Goal: Task Accomplishment & Management: Manage account settings

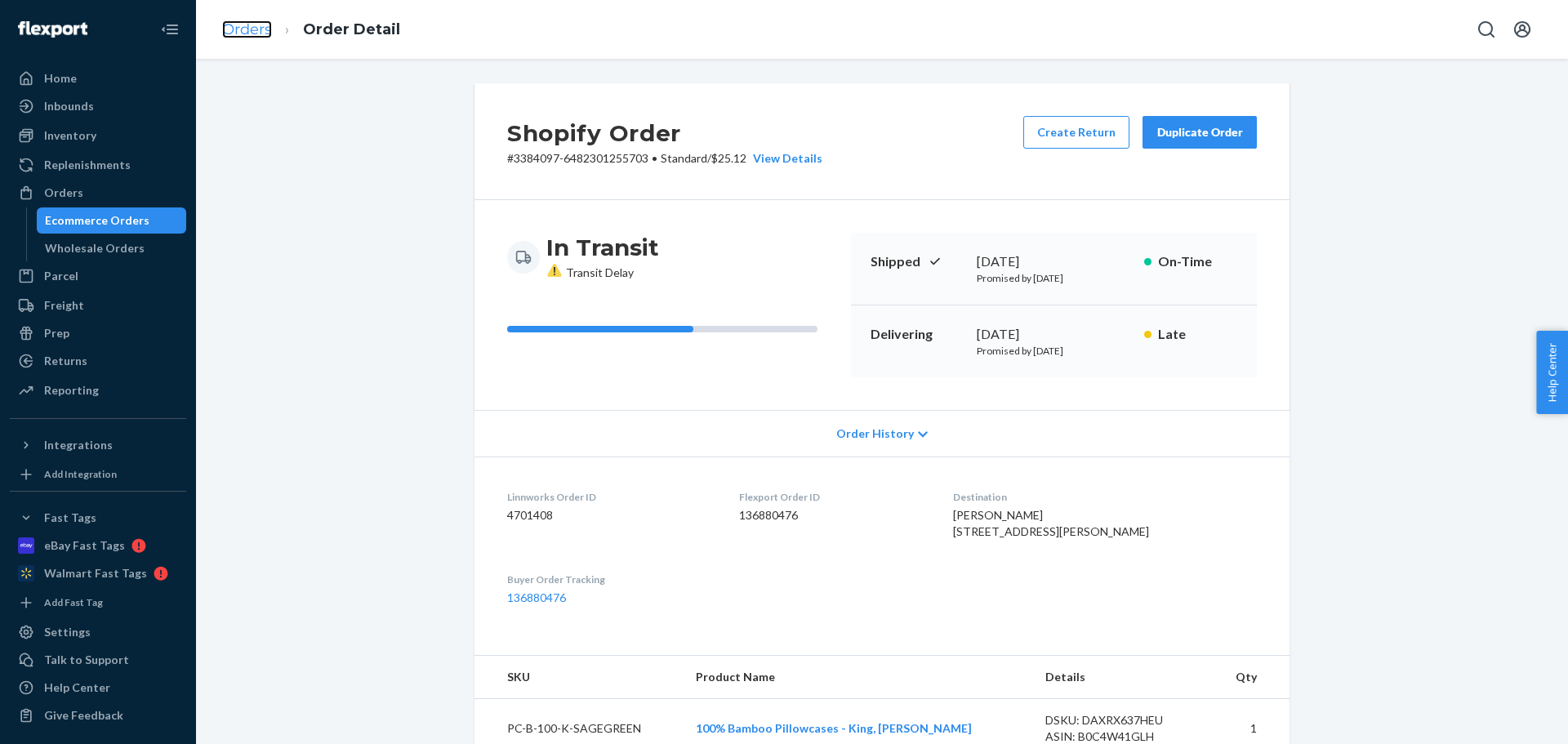
click at [225, 28] on link "Orders" at bounding box center [247, 29] width 50 height 18
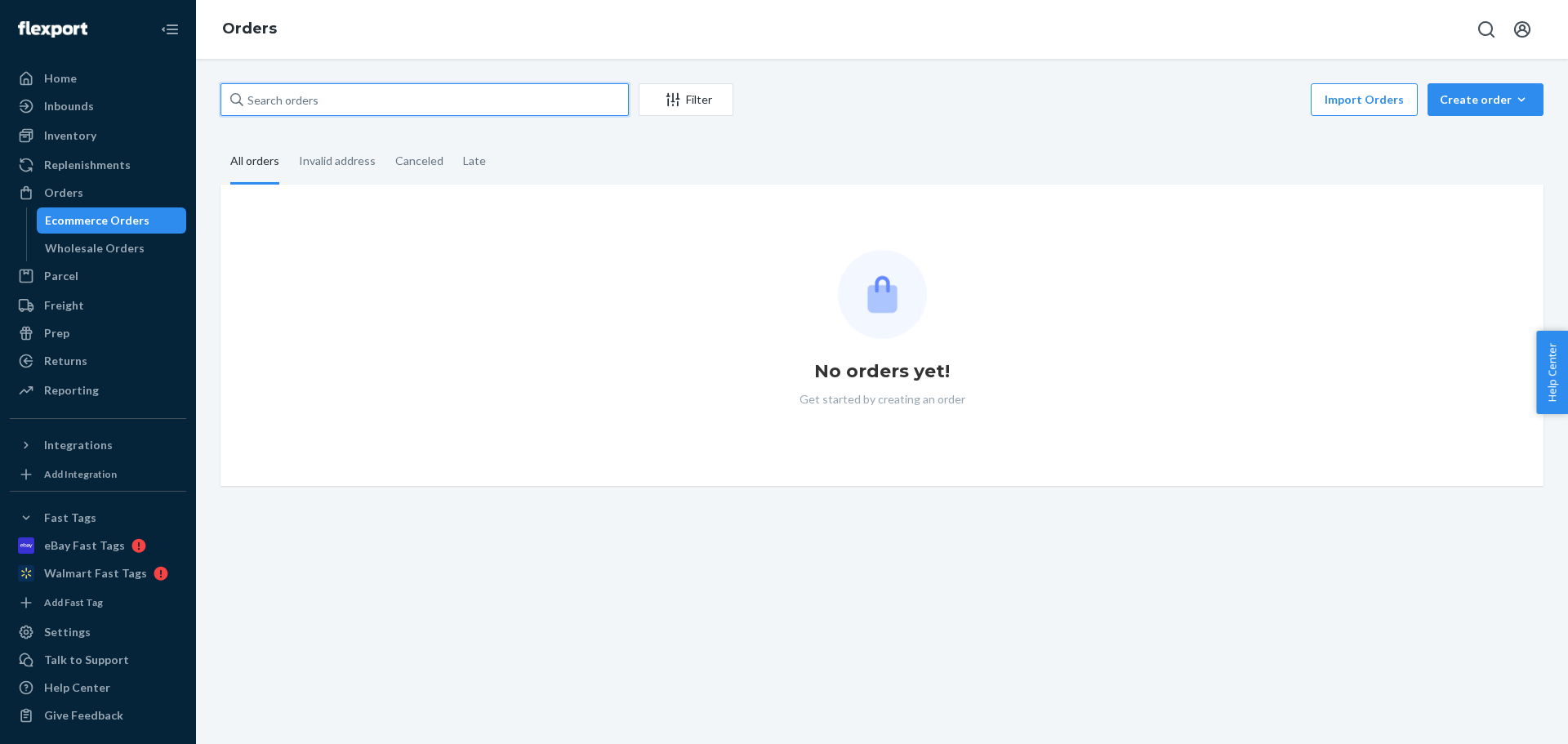
click at [333, 97] on input "text" at bounding box center [425, 100] width 408 height 33
paste input "CH3386782"
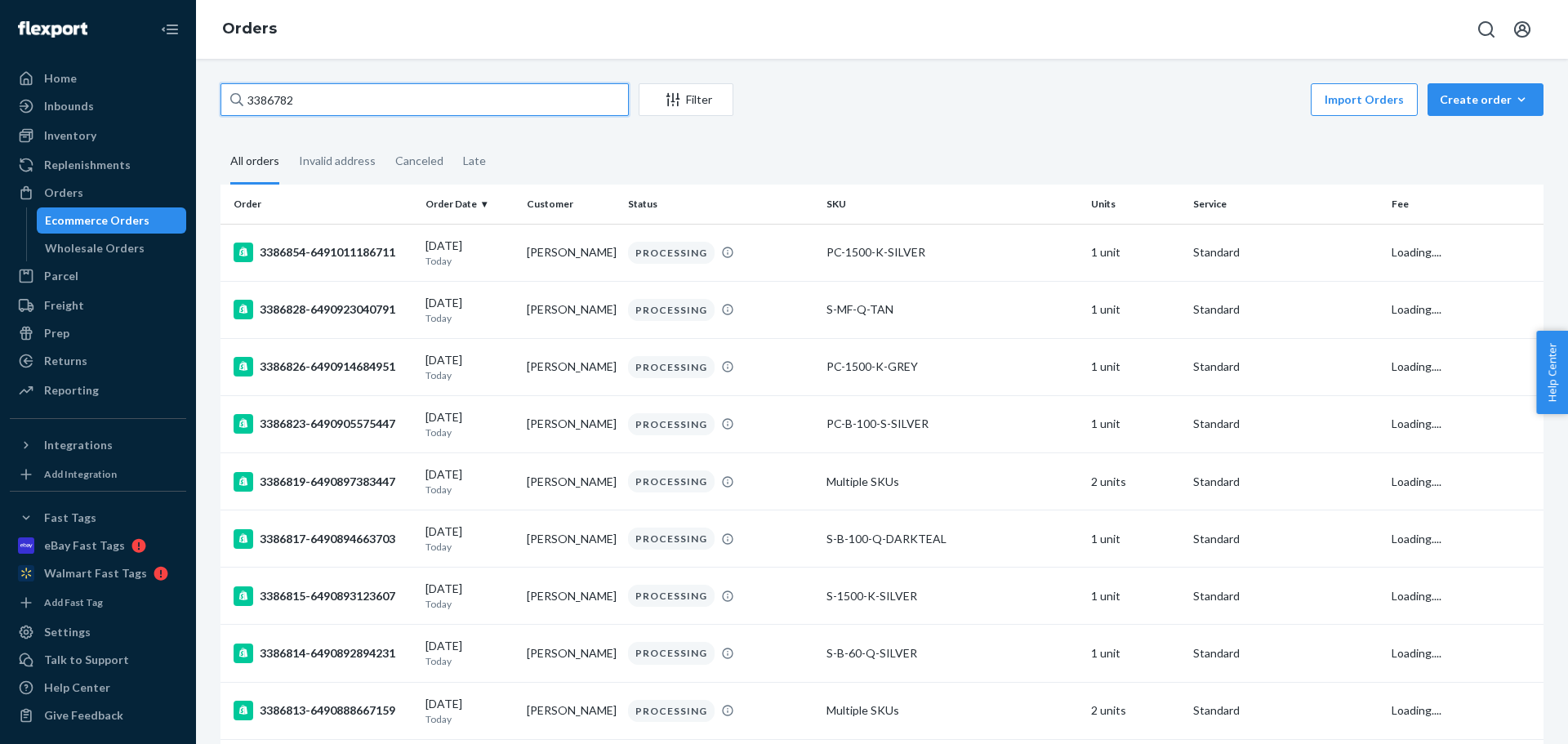
type input "3386782"
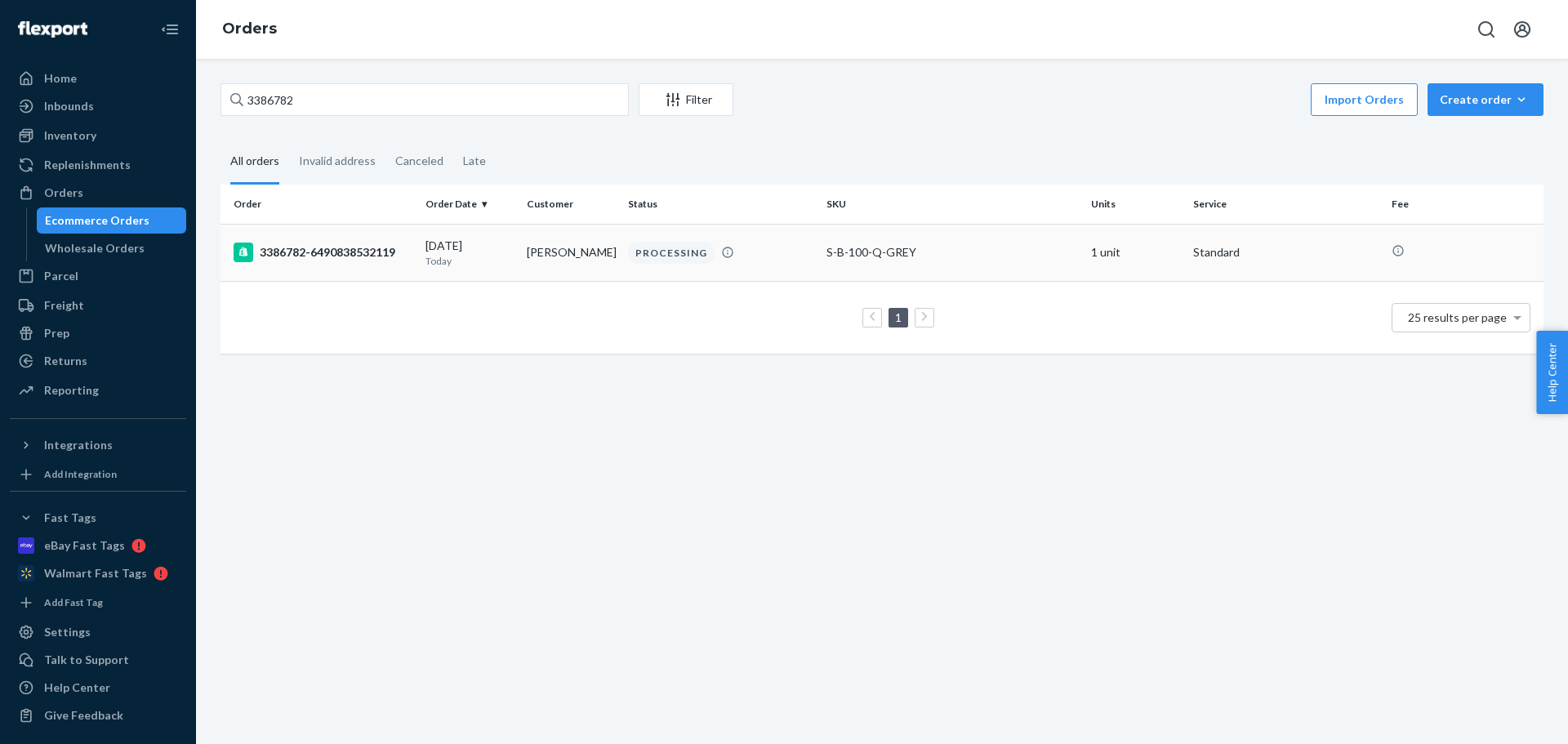
click at [348, 255] on div "3386782-6490838532119" at bounding box center [323, 253] width 179 height 20
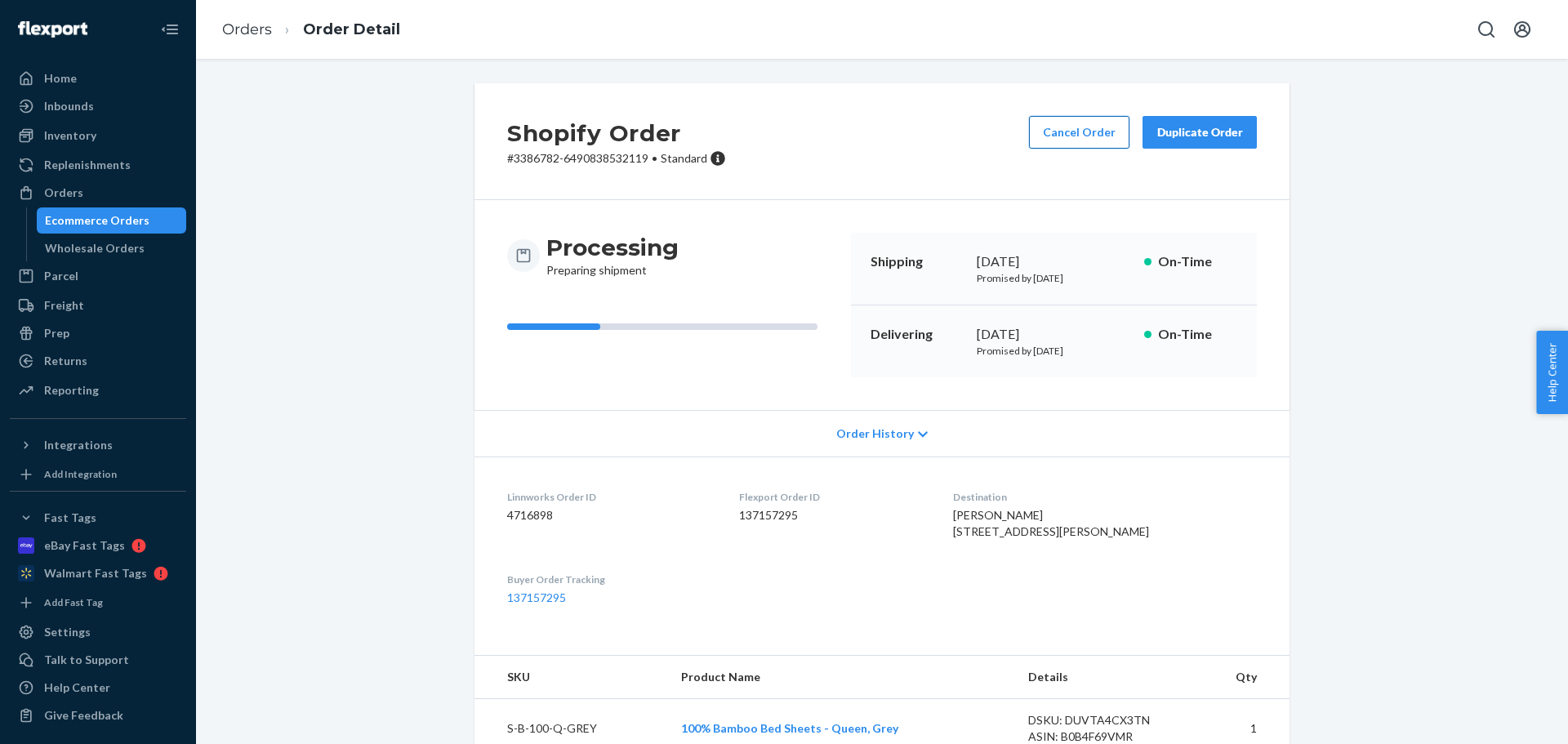
click at [1066, 133] on button "Cancel Order" at bounding box center [1079, 132] width 101 height 33
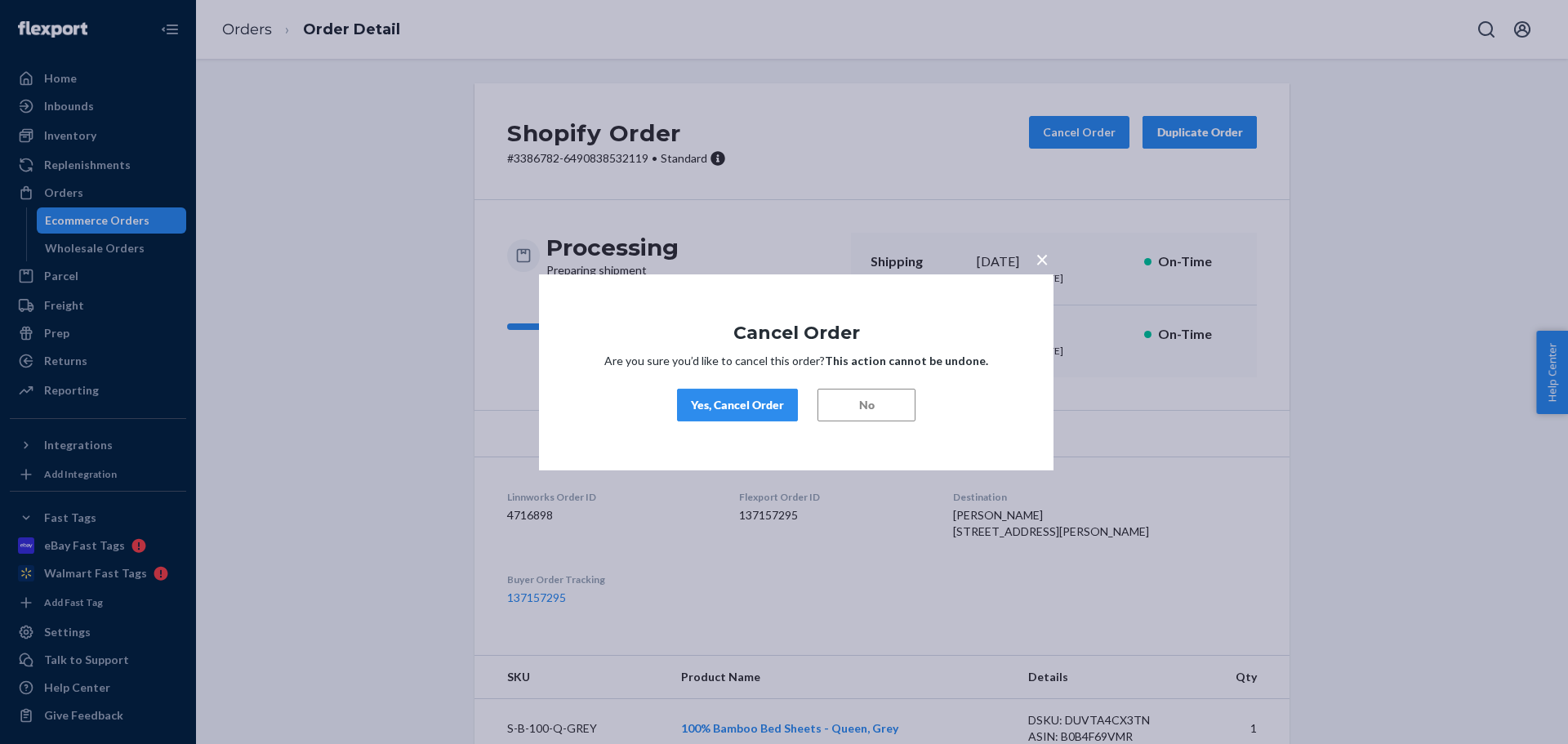
click at [711, 412] on div "Yes, Cancel Order" at bounding box center [738, 405] width 93 height 16
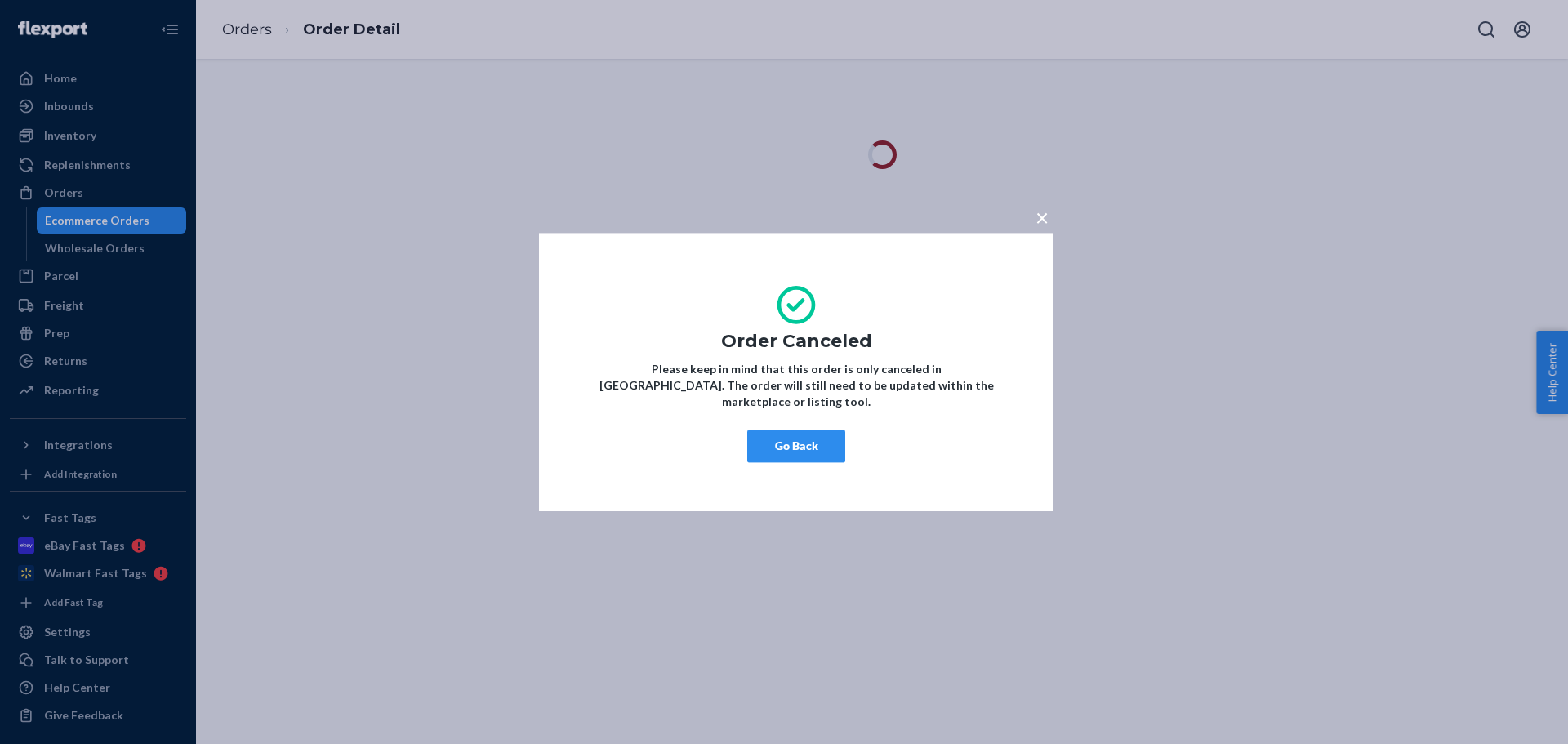
click at [793, 429] on button "Go Back" at bounding box center [797, 446] width 98 height 33
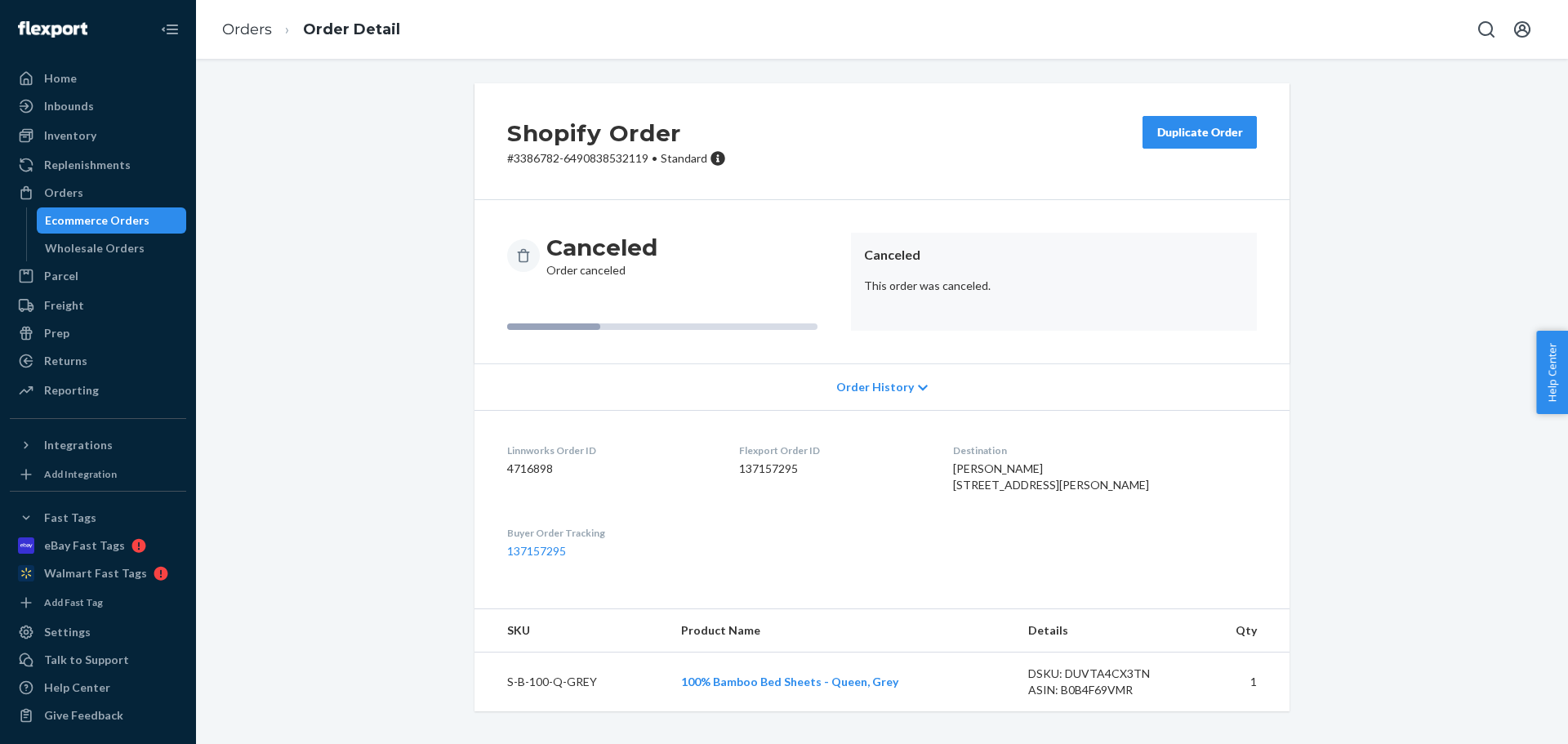
scroll to position [20, 0]
